Goal: Check status: Check status

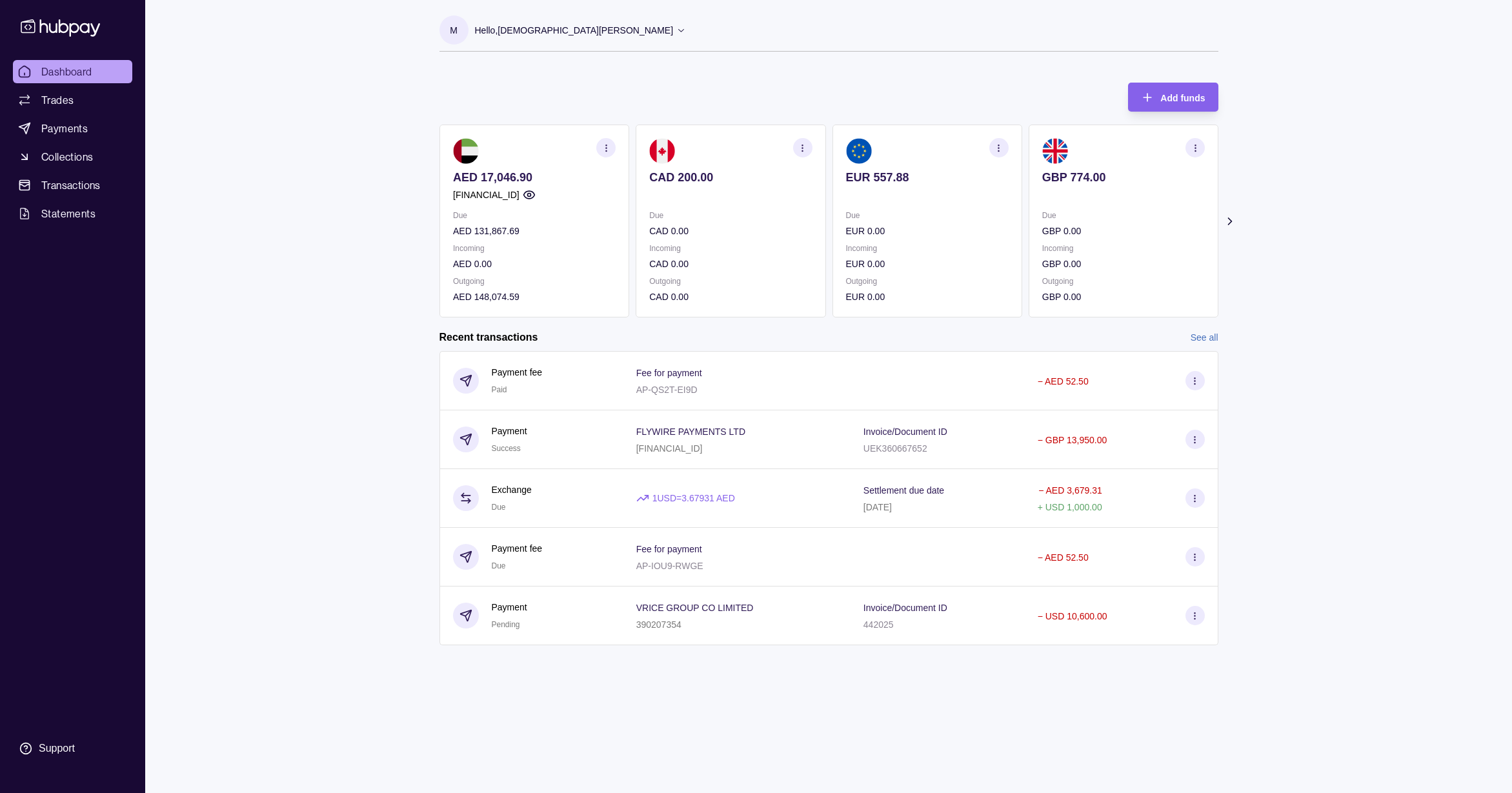
click at [1230, 221] on icon at bounding box center [1230, 222] width 13 height 13
click at [425, 225] on icon at bounding box center [428, 222] width 13 height 13
click at [426, 225] on section "Add funds AED 17,046.90 [FINANCIAL_ID] Due AED 131,867.69 Incoming AED 0.00 Out…" at bounding box center [829, 370] width 831 height 602
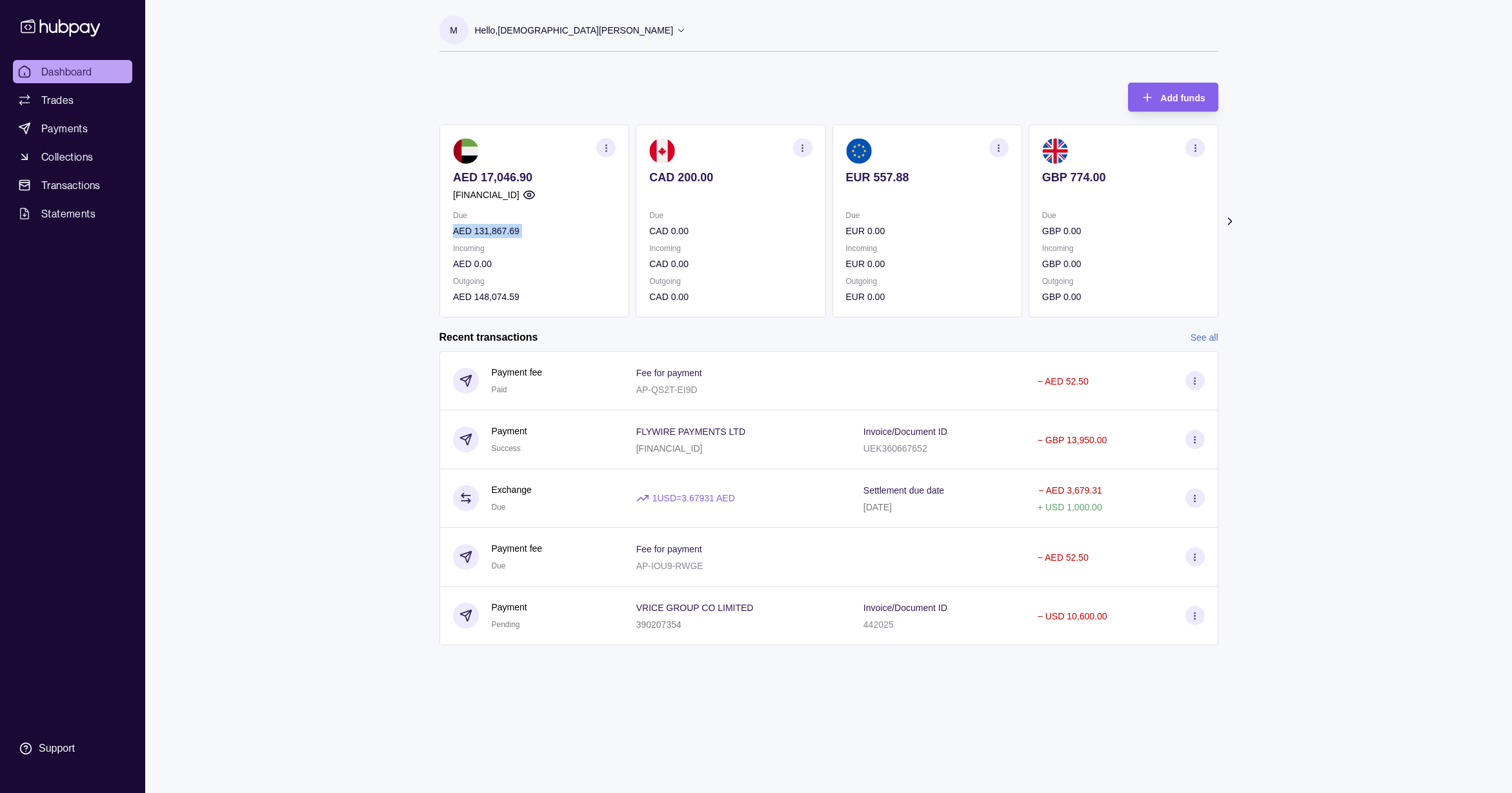
click at [426, 225] on section "Add funds AED 17,046.90 [FINANCIAL_ID] Due AED 131,867.69 Incoming AED 0.00 Out…" at bounding box center [829, 370] width 831 height 602
click at [1227, 220] on icon at bounding box center [1230, 222] width 13 height 13
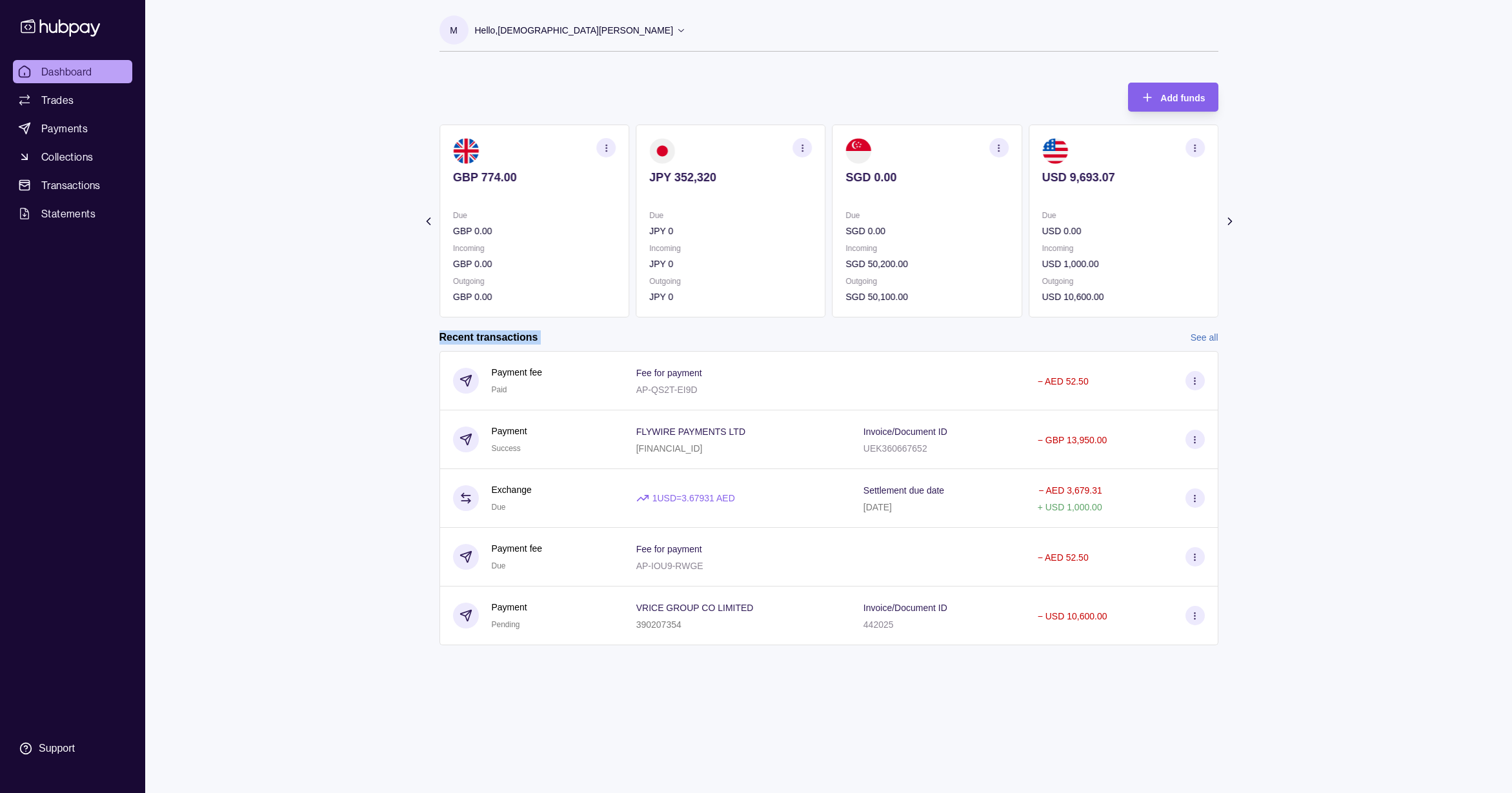
click at [1227, 220] on icon at bounding box center [1230, 222] width 13 height 13
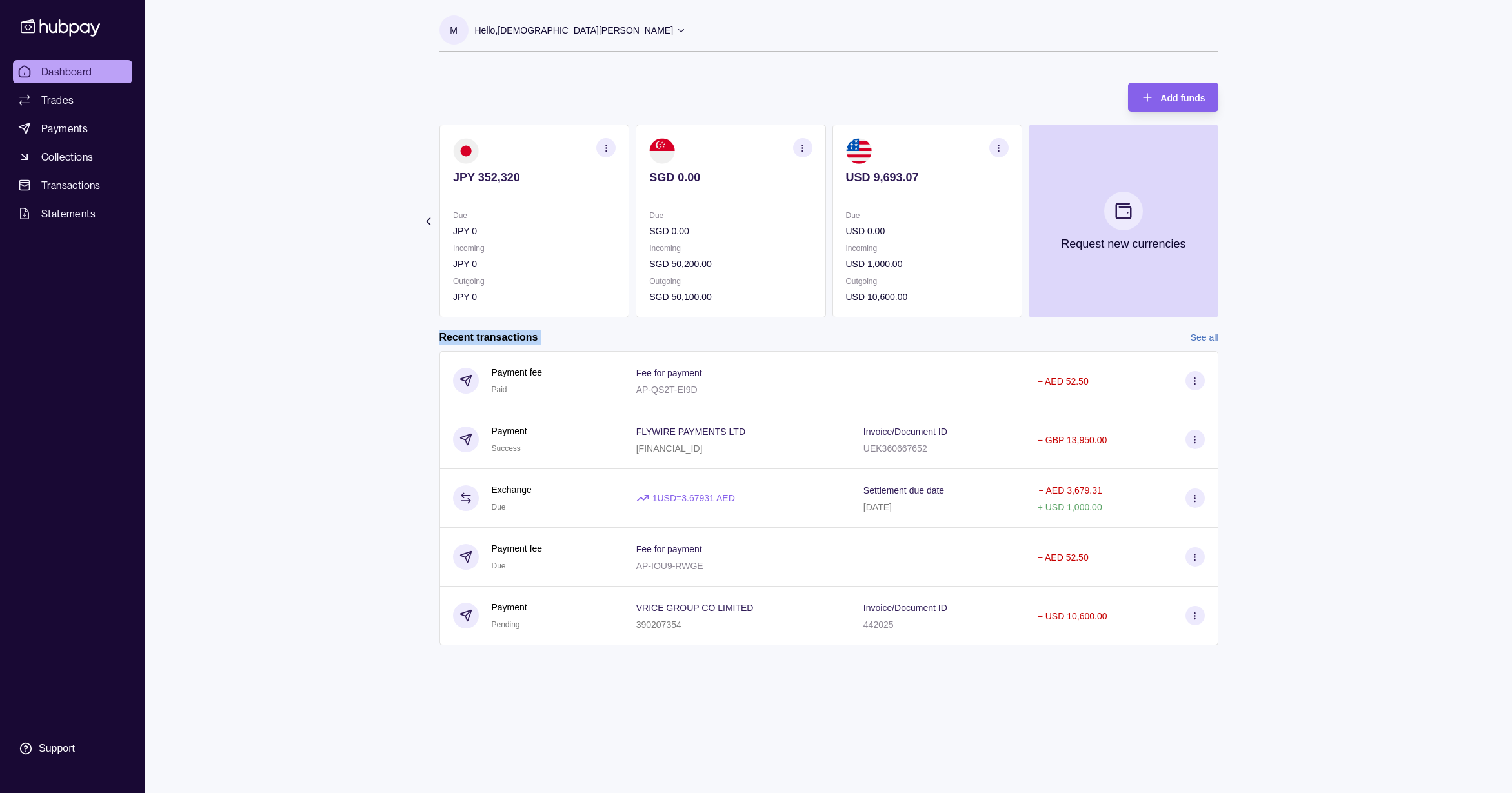
click at [1206, 332] on link "See all" at bounding box center [1204, 337] width 27 height 14
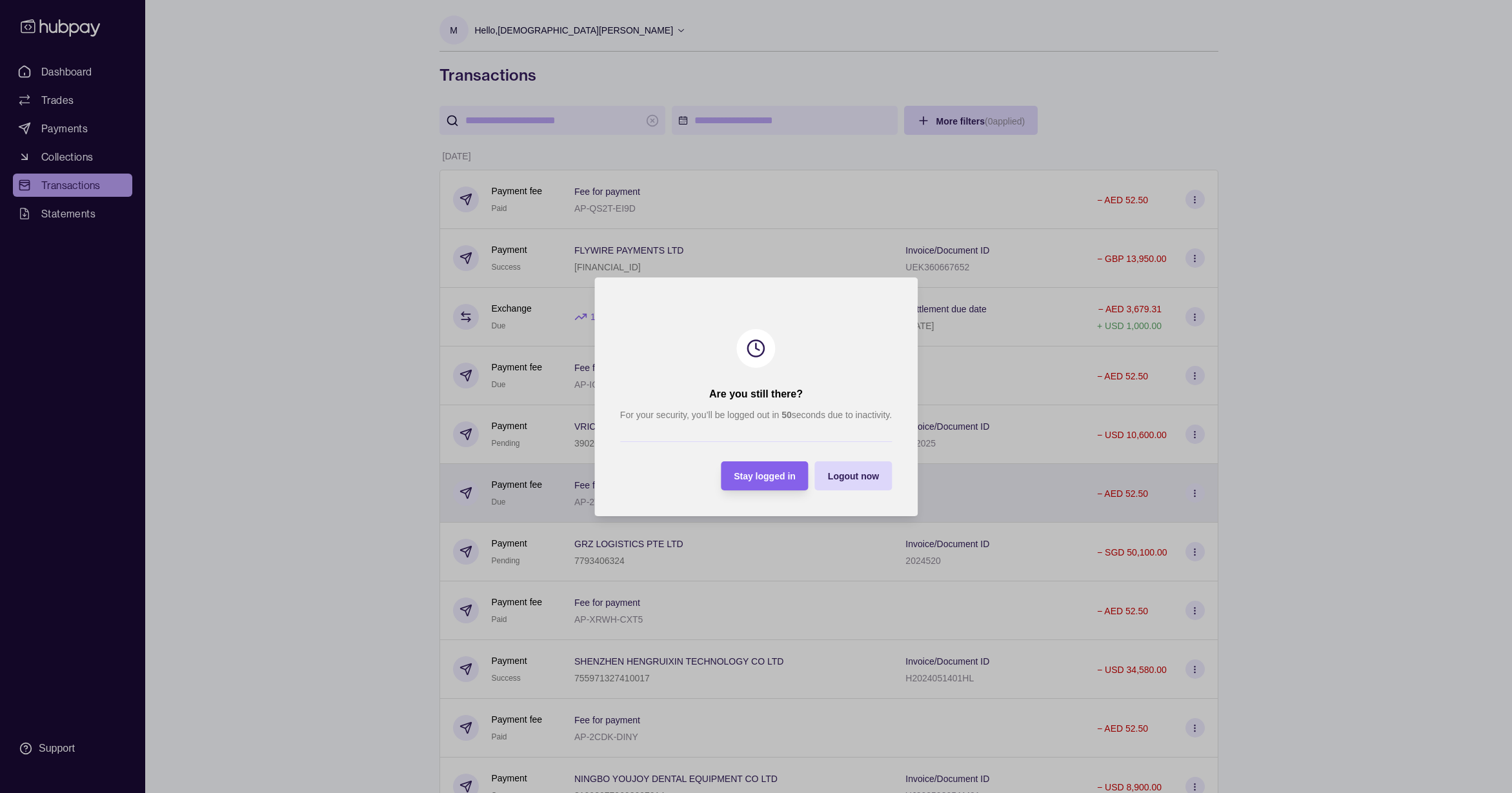
click at [789, 482] on div "Stay logged in" at bounding box center [764, 476] width 62 height 15
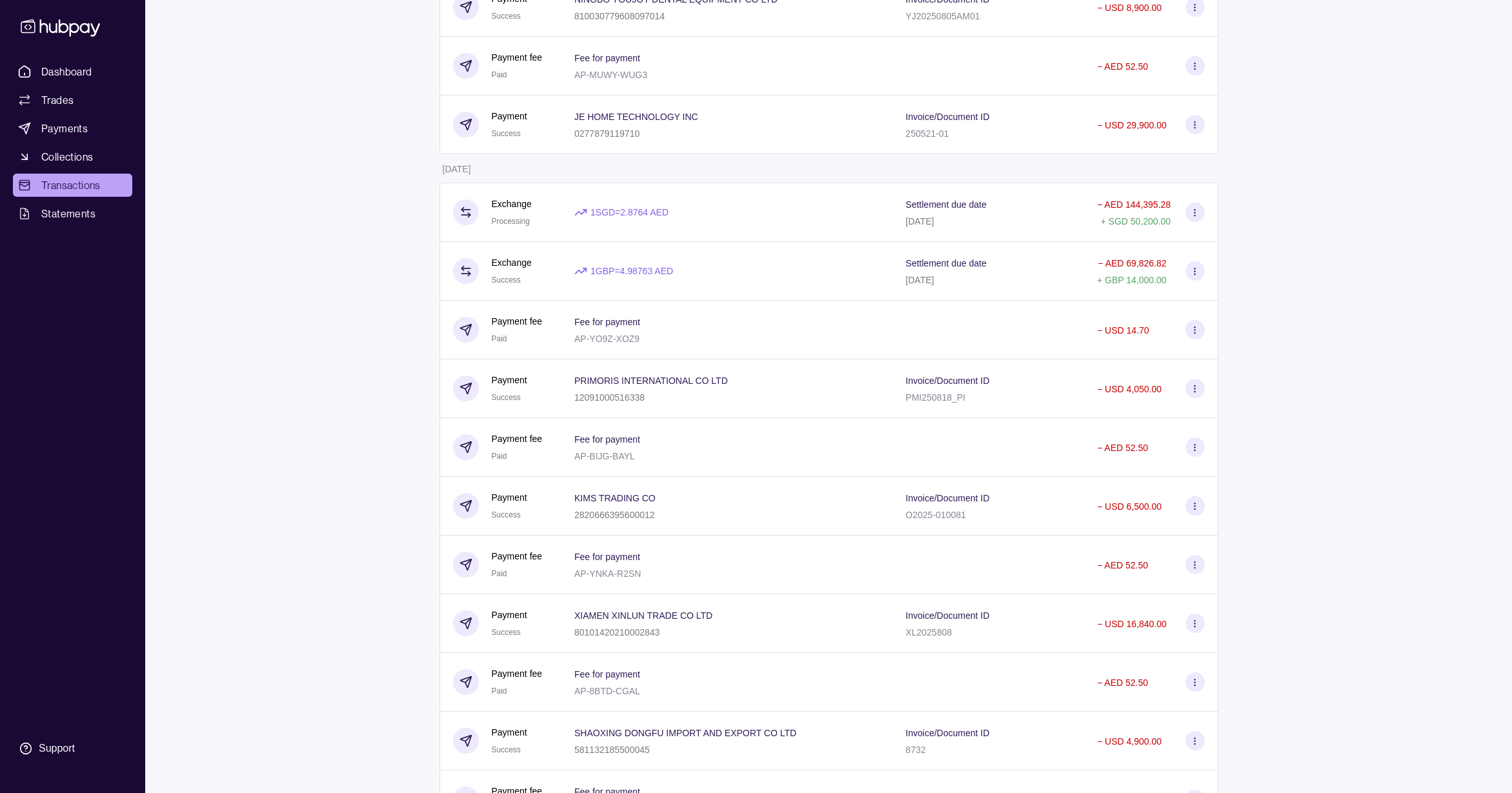
scroll to position [869, 0]
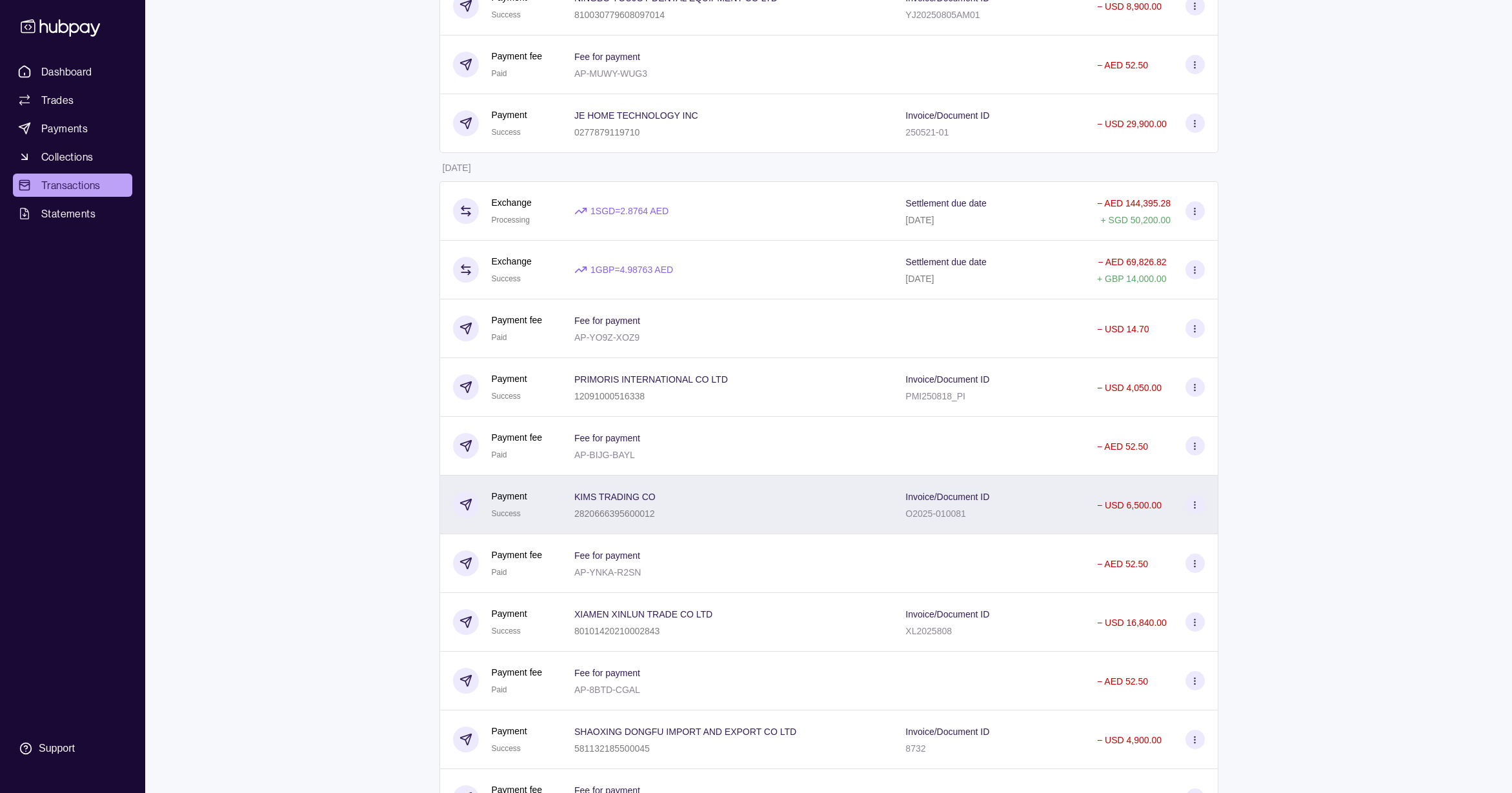
click at [817, 516] on div "KIMS TRADING CO 2820666395600012" at bounding box center [727, 505] width 305 height 32
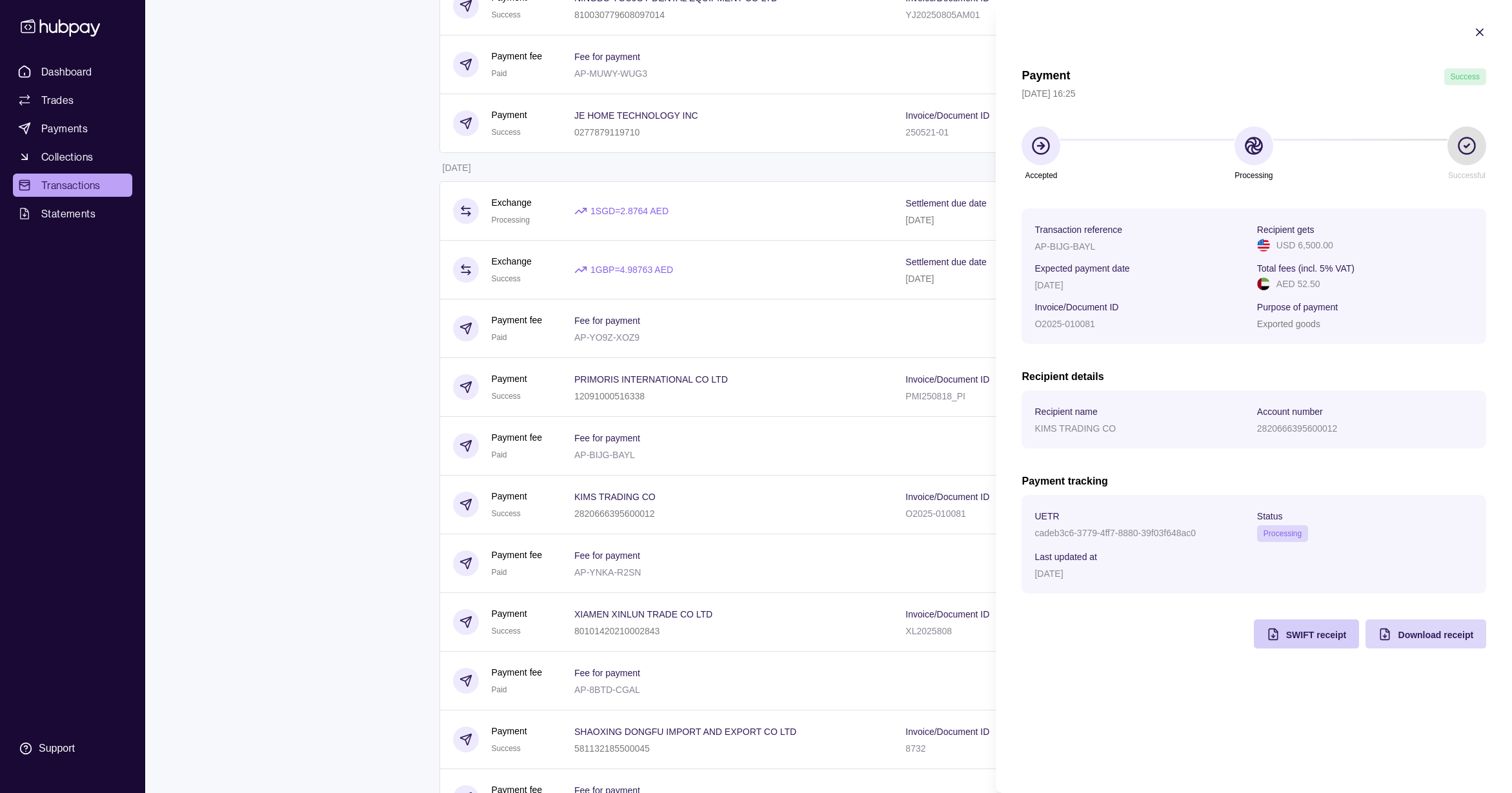
click at [1312, 641] on div "SWIFT receipt" at bounding box center [1297, 634] width 99 height 29
click at [1477, 33] on icon "button" at bounding box center [1480, 32] width 13 height 13
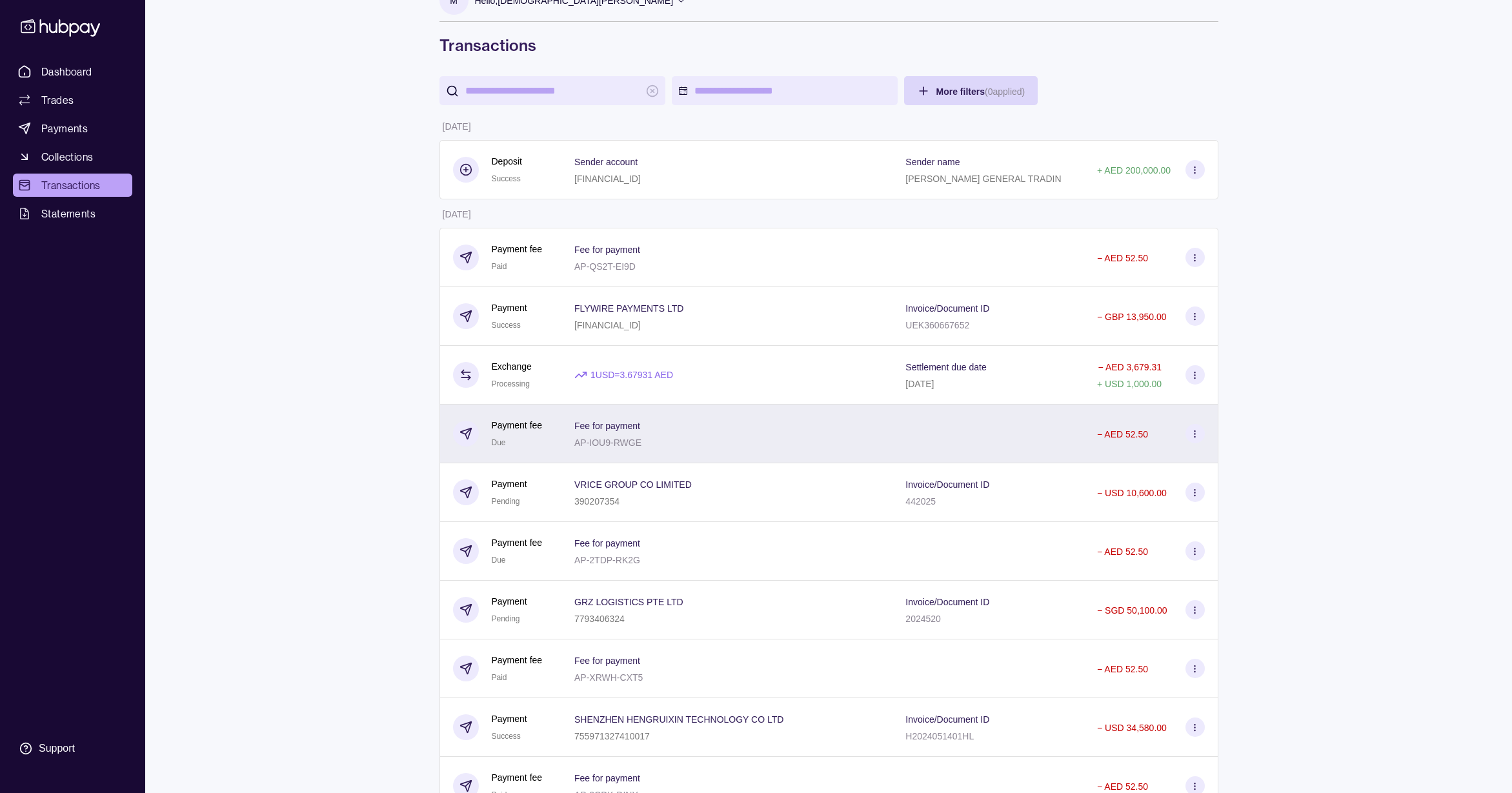
scroll to position [0, 0]
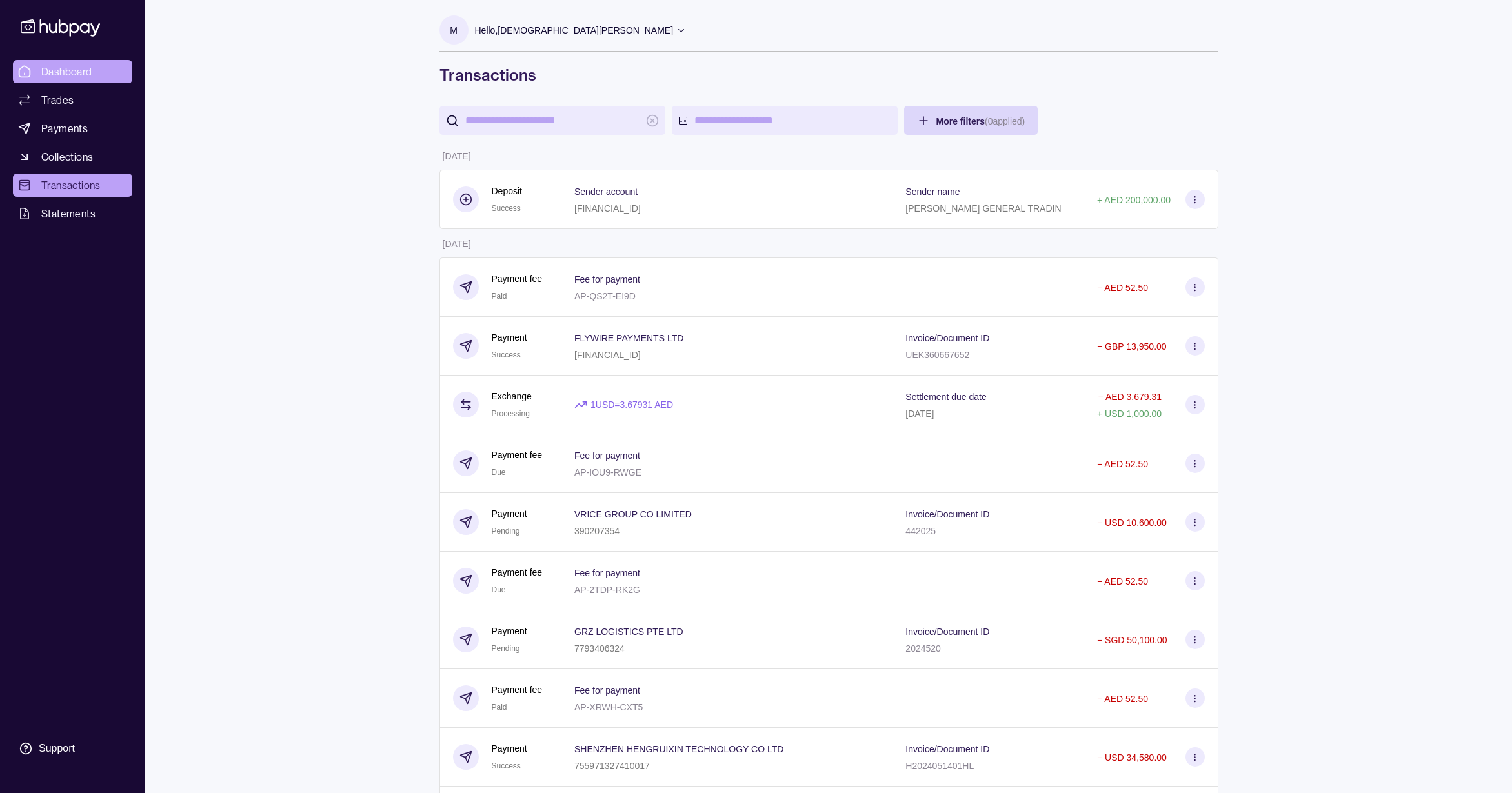
click at [74, 82] on link "Dashboard" at bounding box center [73, 71] width 119 height 24
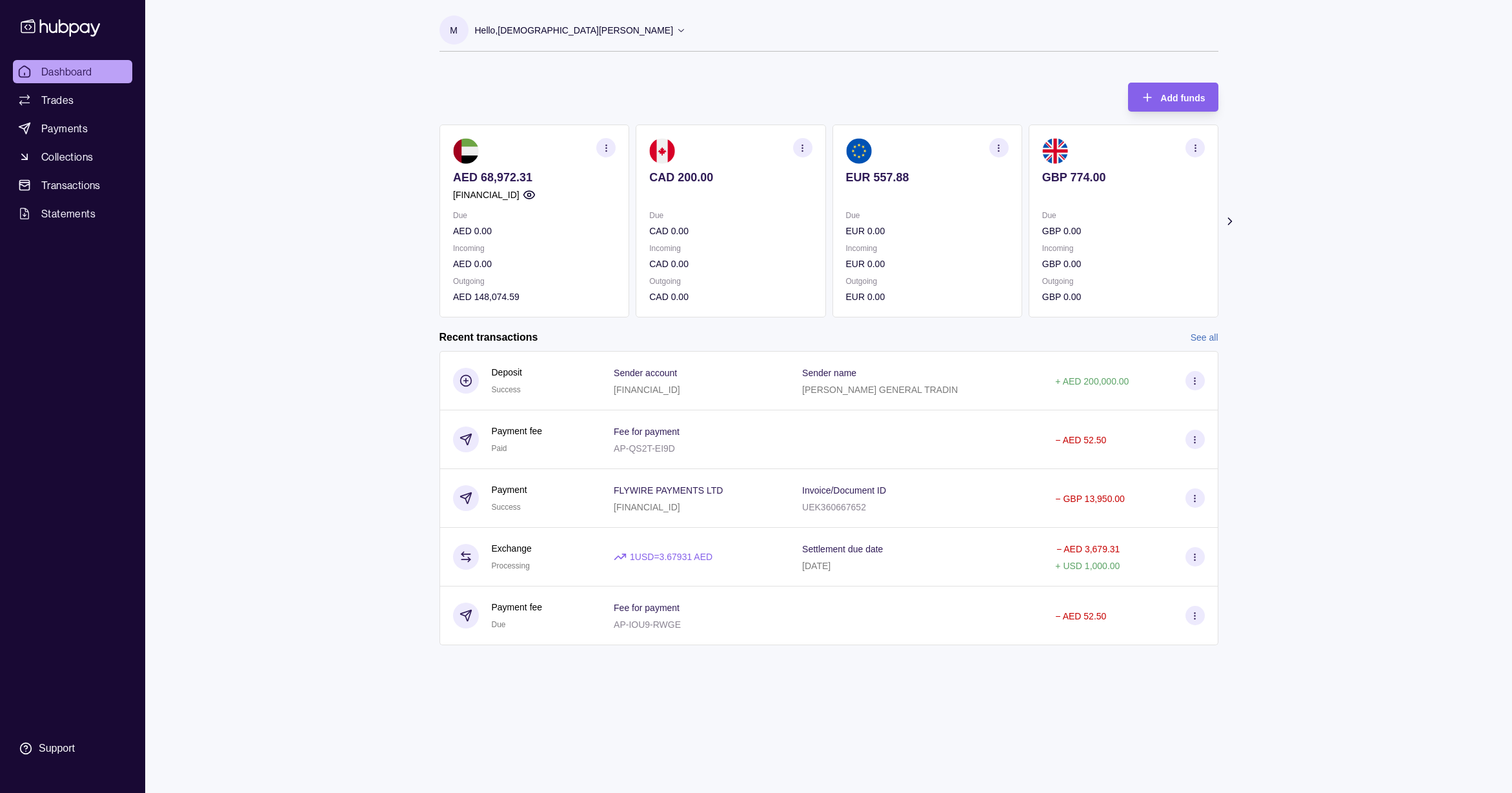
click at [1230, 219] on icon at bounding box center [1230, 222] width 13 height 13
click at [1200, 336] on link "See all" at bounding box center [1204, 337] width 27 height 14
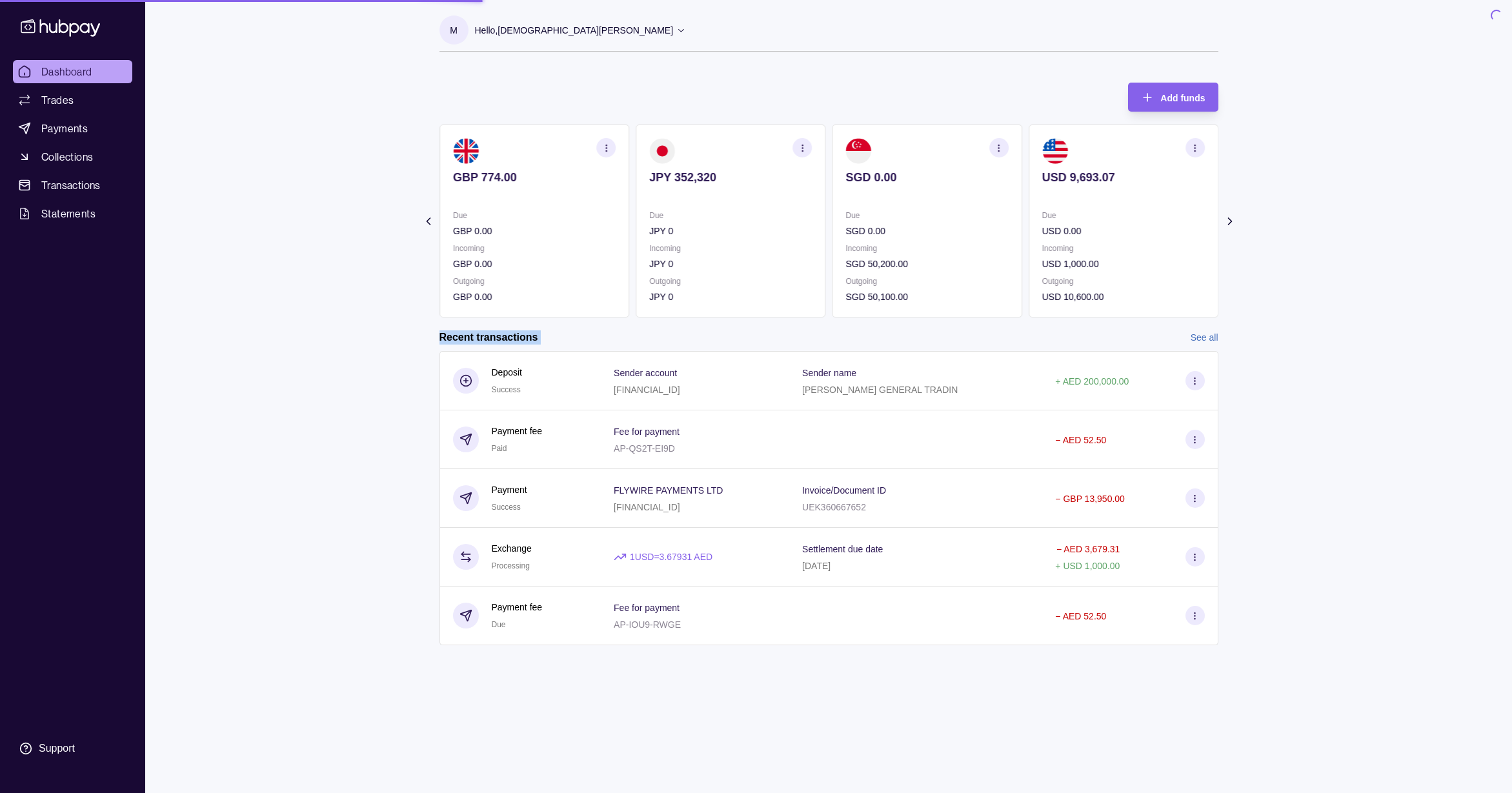
click at [1200, 336] on link "See all" at bounding box center [1204, 337] width 27 height 14
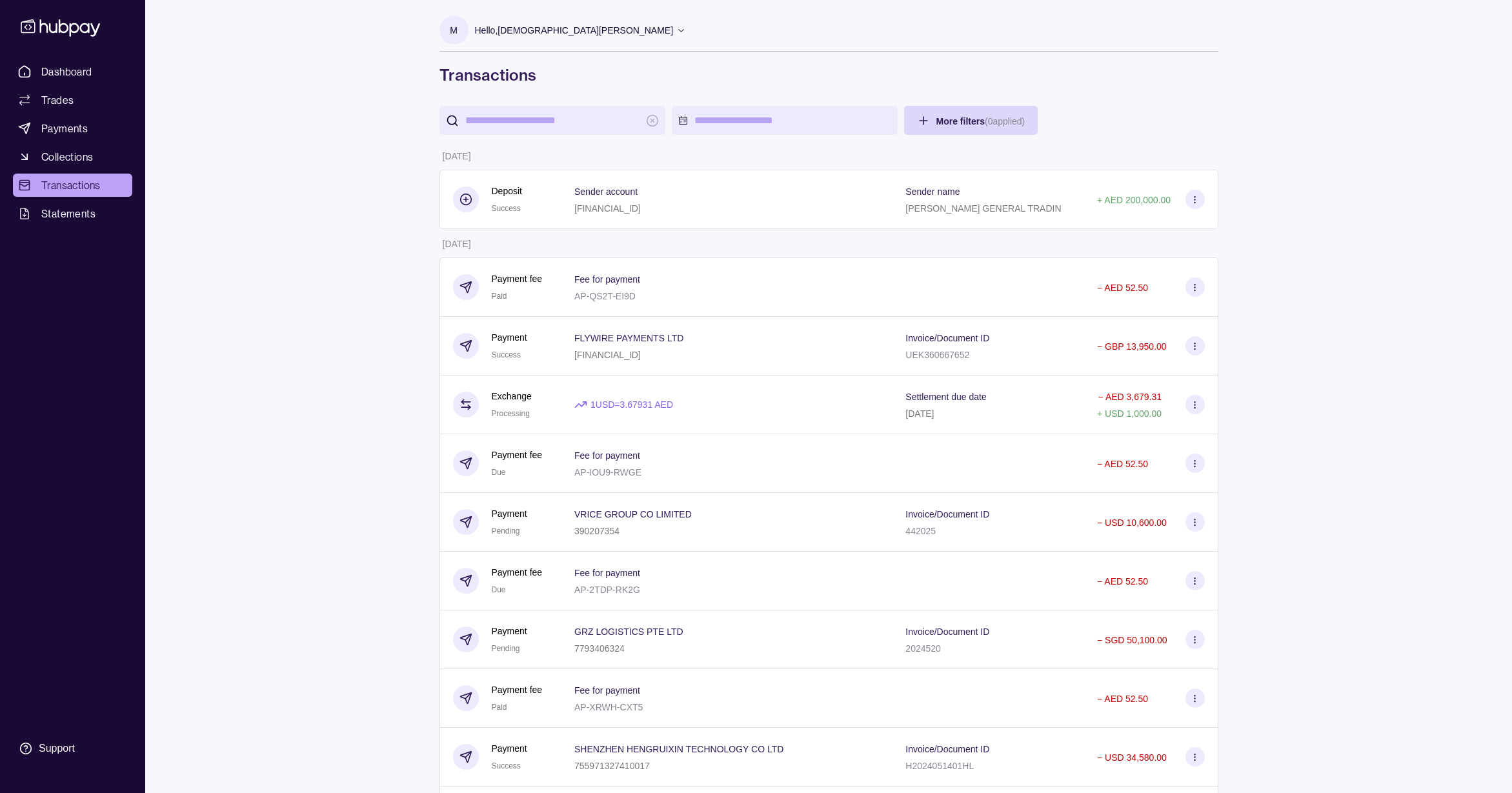
click at [752, 748] on p "SHENZHEN HENGRUIXIN TECHNOLOGY CO LTD" at bounding box center [678, 748] width 209 height 10
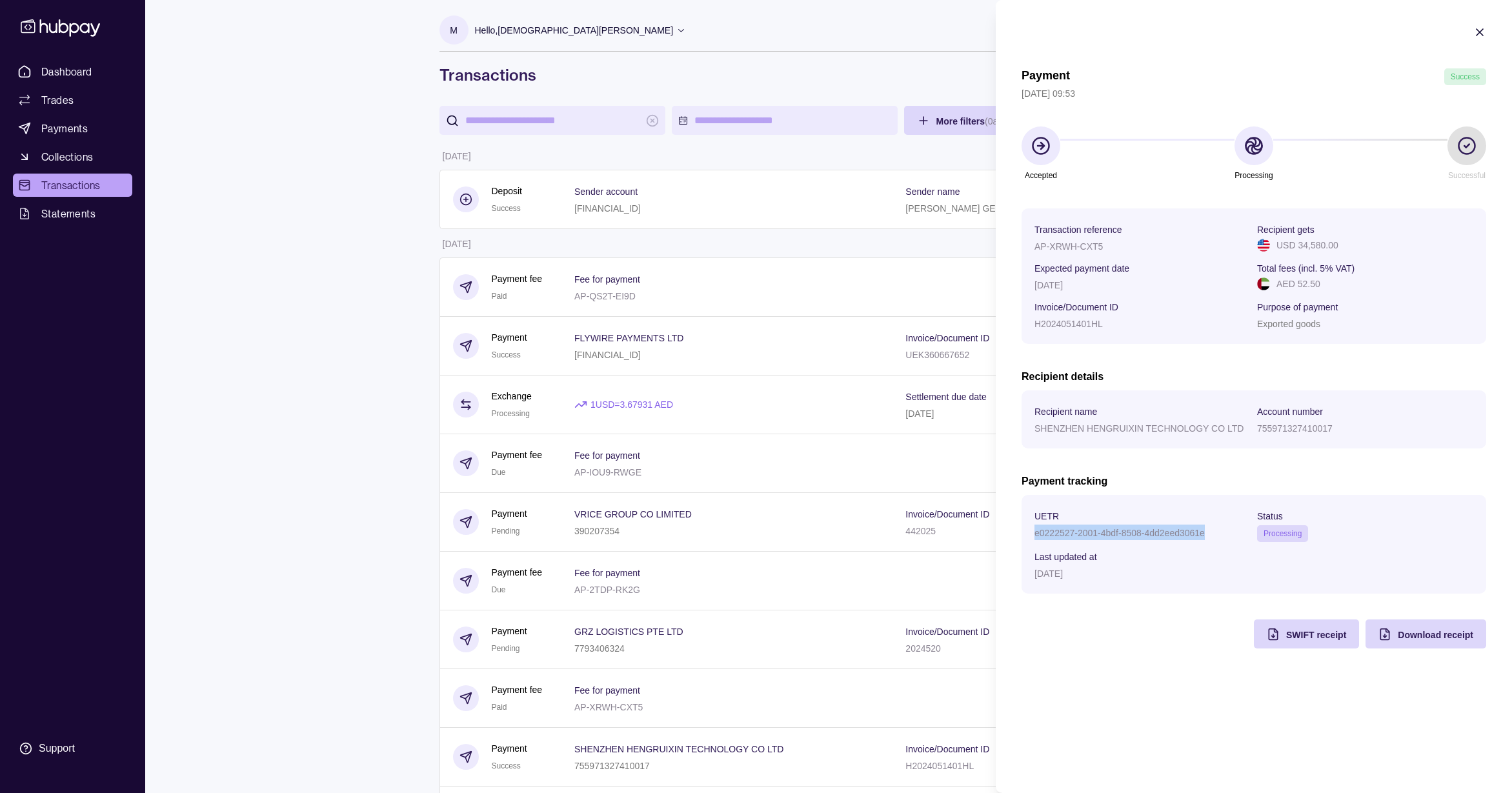
drag, startPoint x: 1203, startPoint y: 533, endPoint x: 1034, endPoint y: 528, distance: 169.1
click at [1035, 528] on p "e0222527-2001-4bdf-8508-4dd2eed3061e" at bounding box center [1120, 532] width 171 height 10
copy p "e0222527-2001-4bdf-8508-4dd2eed3061e"
drag, startPoint x: 1102, startPoint y: 245, endPoint x: 1033, endPoint y: 243, distance: 69.0
click at [1033, 243] on section "Transaction reference AP-XRWH-CXT5 Recipient gets USD 34,580.00 Expected paymen…" at bounding box center [1253, 276] width 464 height 135
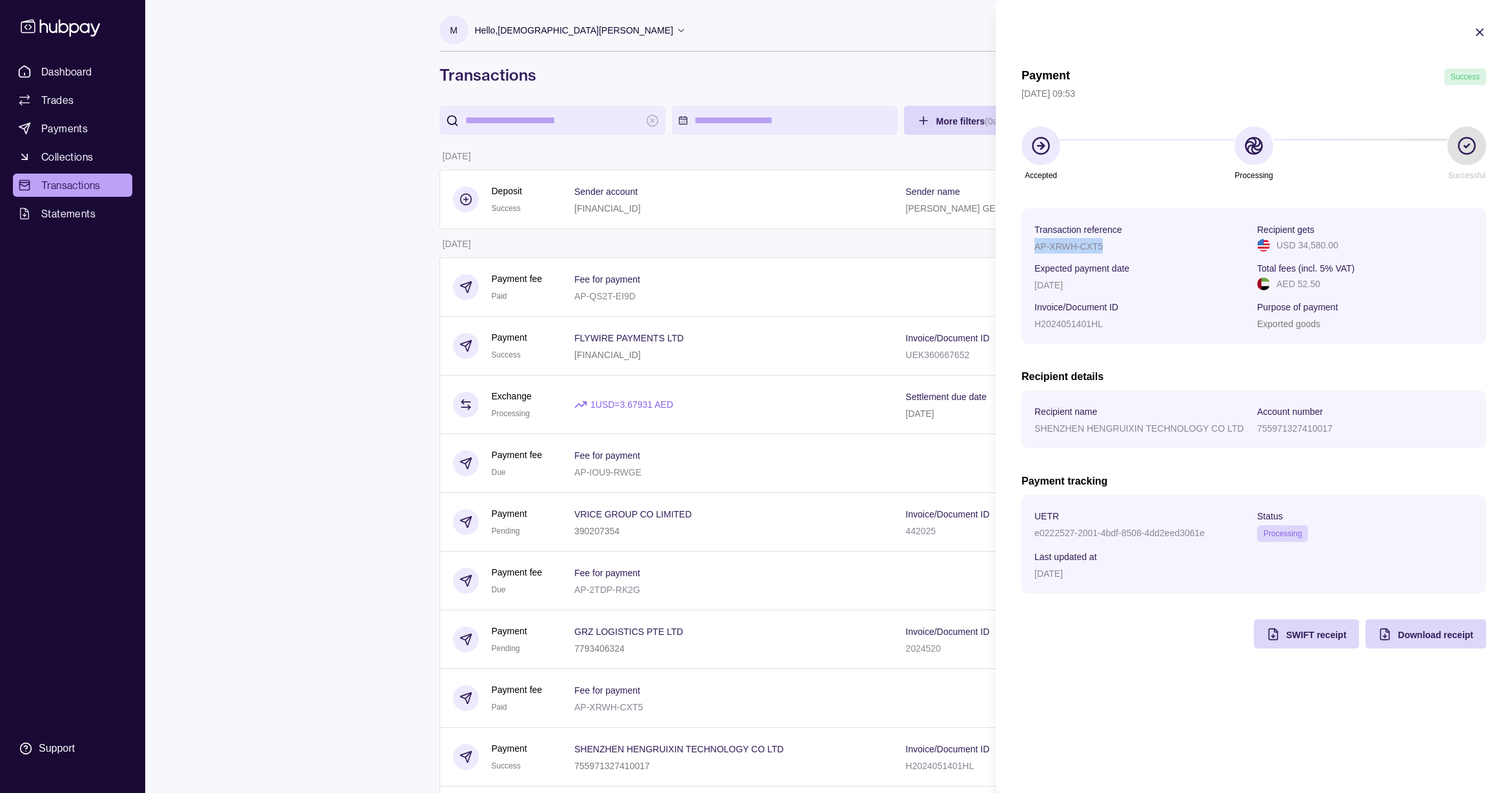
copy p "AP-XRWH-CXT5"
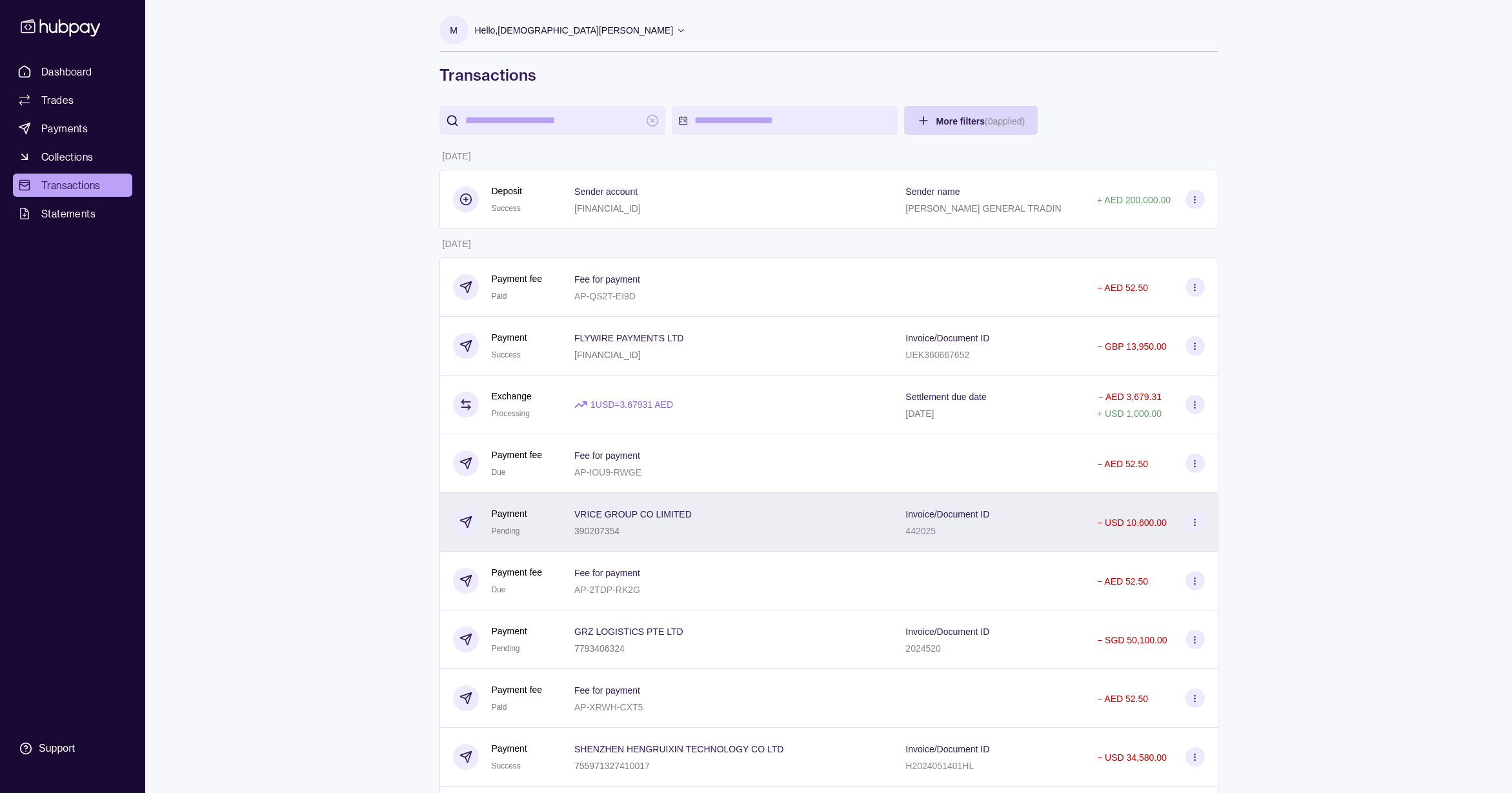
click at [961, 509] on p "Invoice/Document ID" at bounding box center [947, 514] width 84 height 10
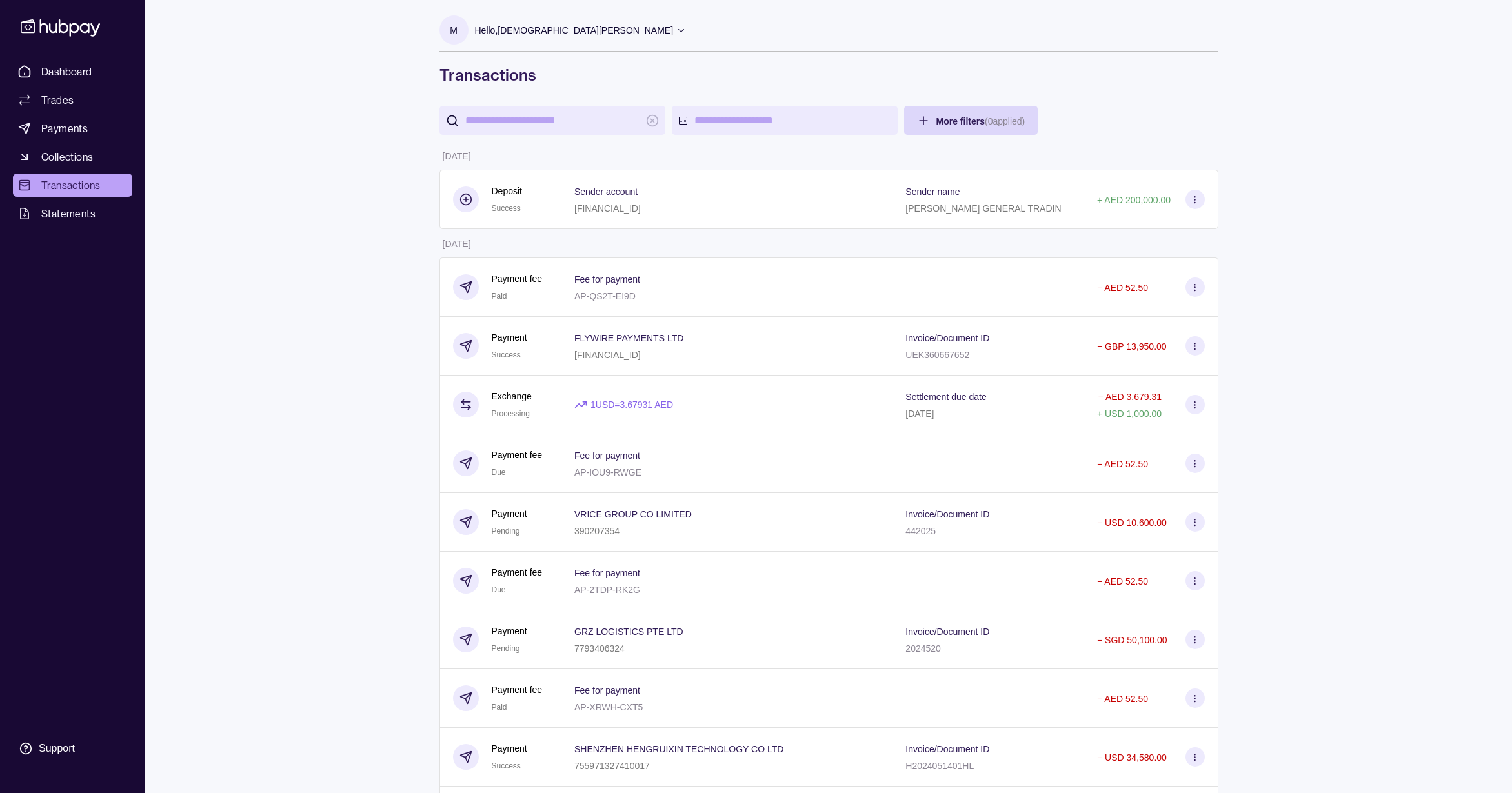
click at [64, 76] on span "Dashboard" at bounding box center [67, 71] width 51 height 15
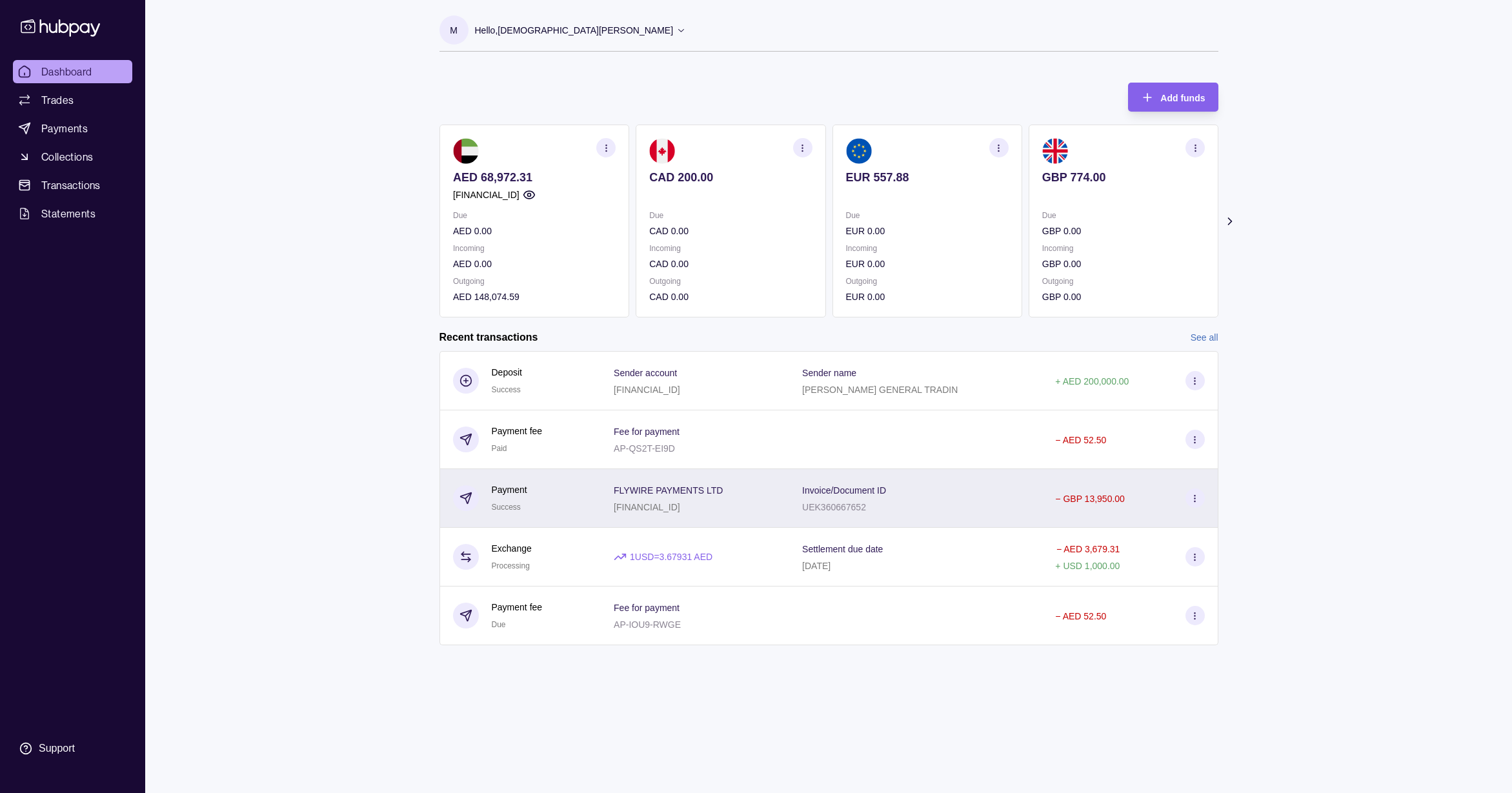
click at [780, 502] on div "FLYWIRE PAYMENTS LTD [FINANCIAL_ID]" at bounding box center [694, 498] width 189 height 59
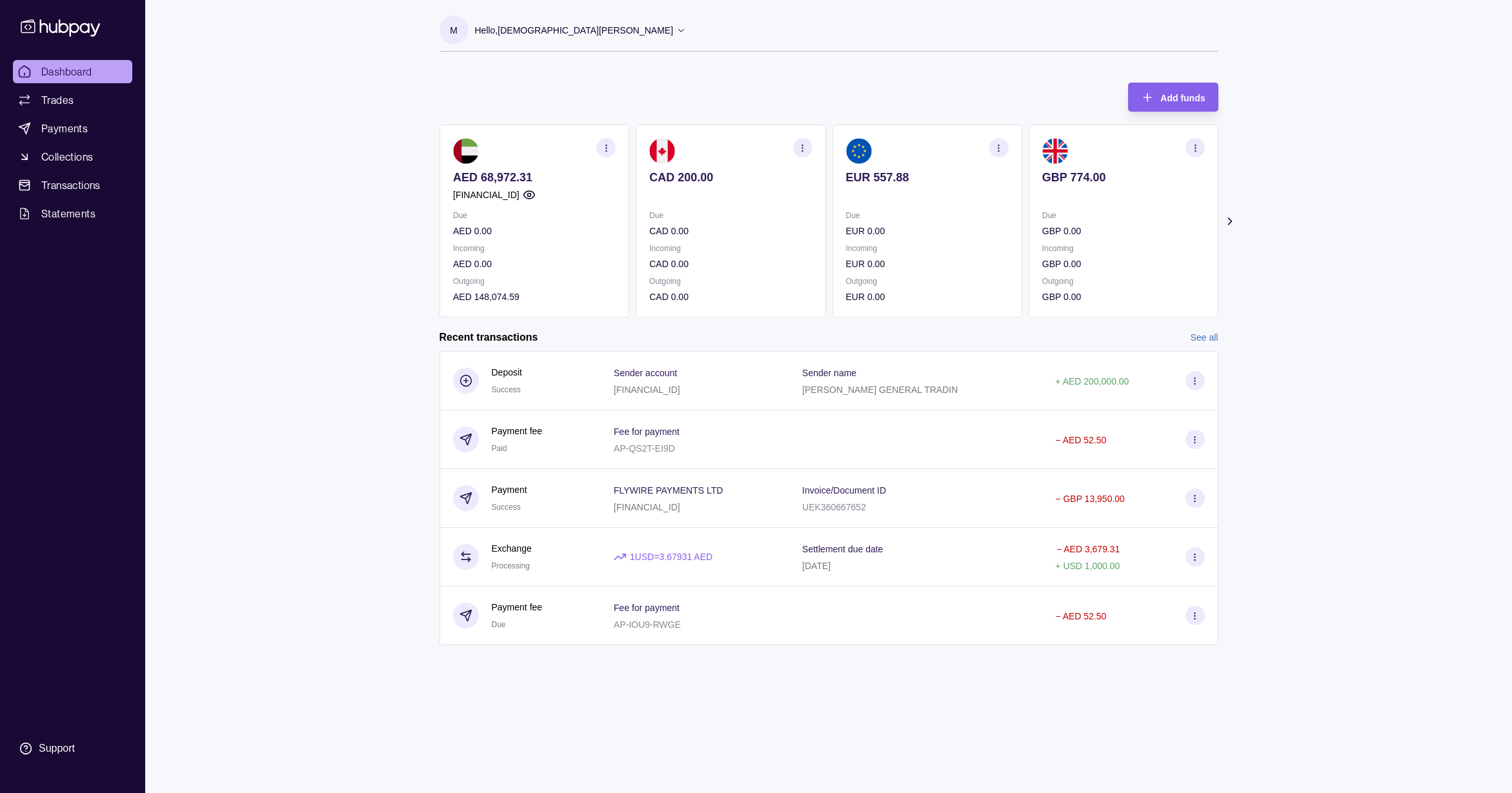
click at [735, 99] on html "Dashboard Trades Payments Collections Transactions Statements Support M Hello, …" at bounding box center [756, 396] width 1512 height 793
